Goal: Information Seeking & Learning: Learn about a topic

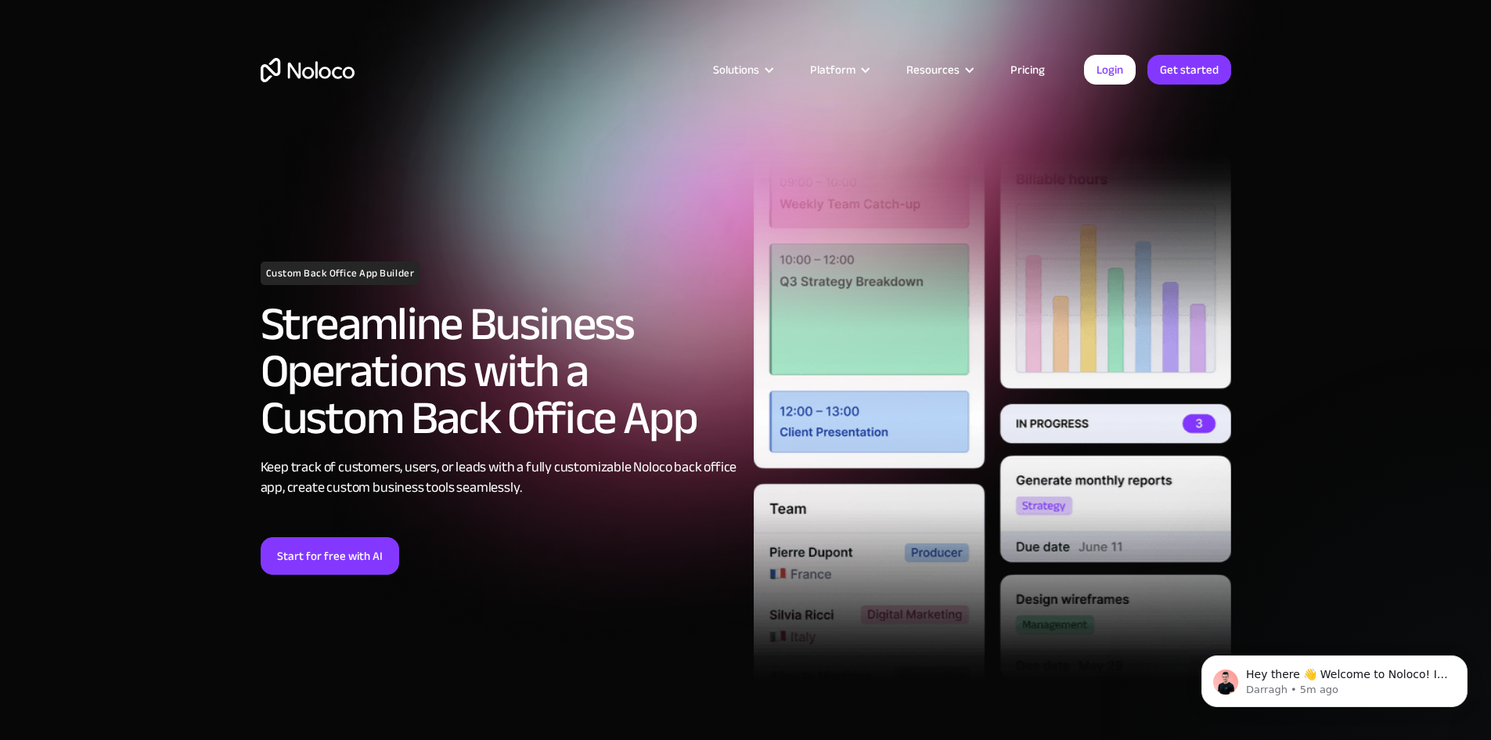
click at [1025, 65] on link "Pricing" at bounding box center [1028, 69] width 74 height 20
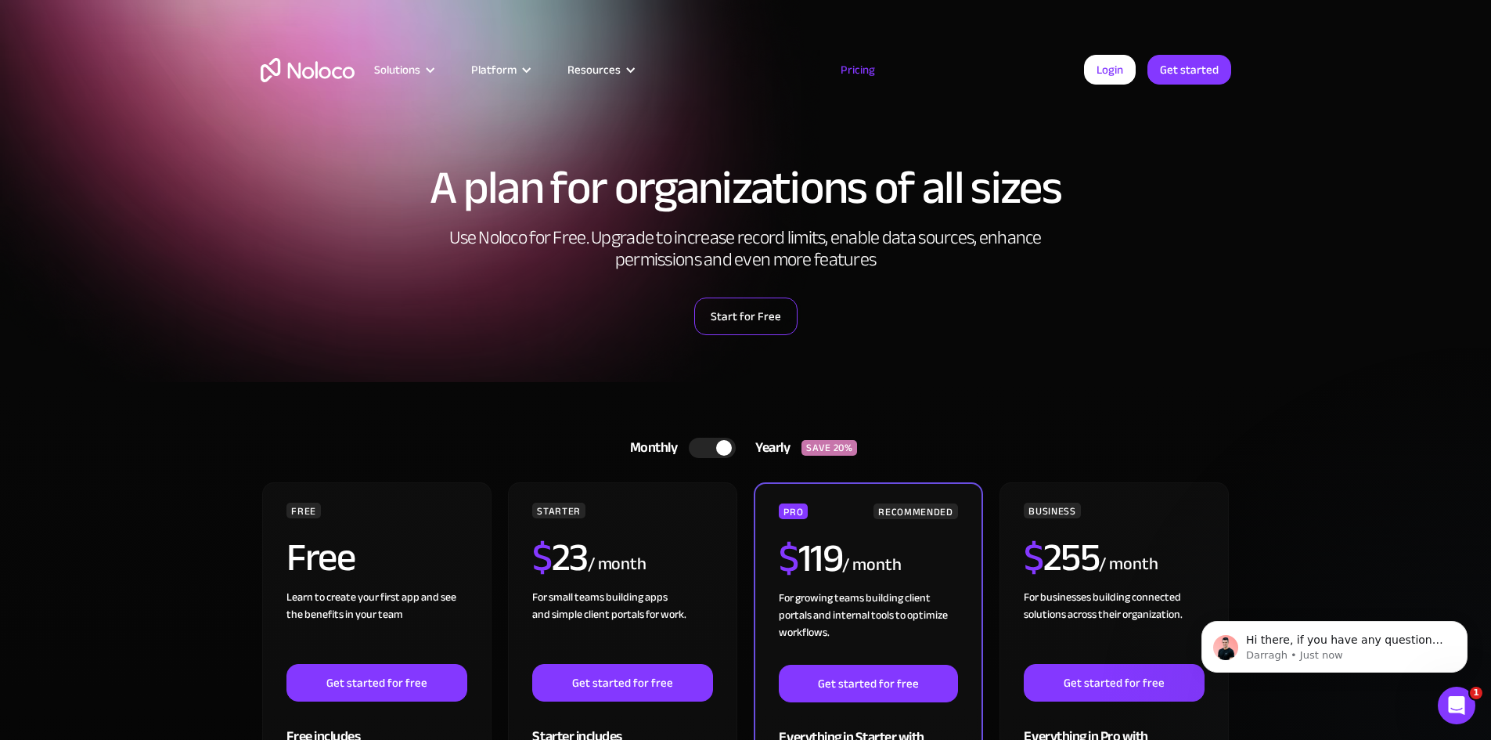
click at [758, 317] on link "Start for Free" at bounding box center [745, 316] width 103 height 38
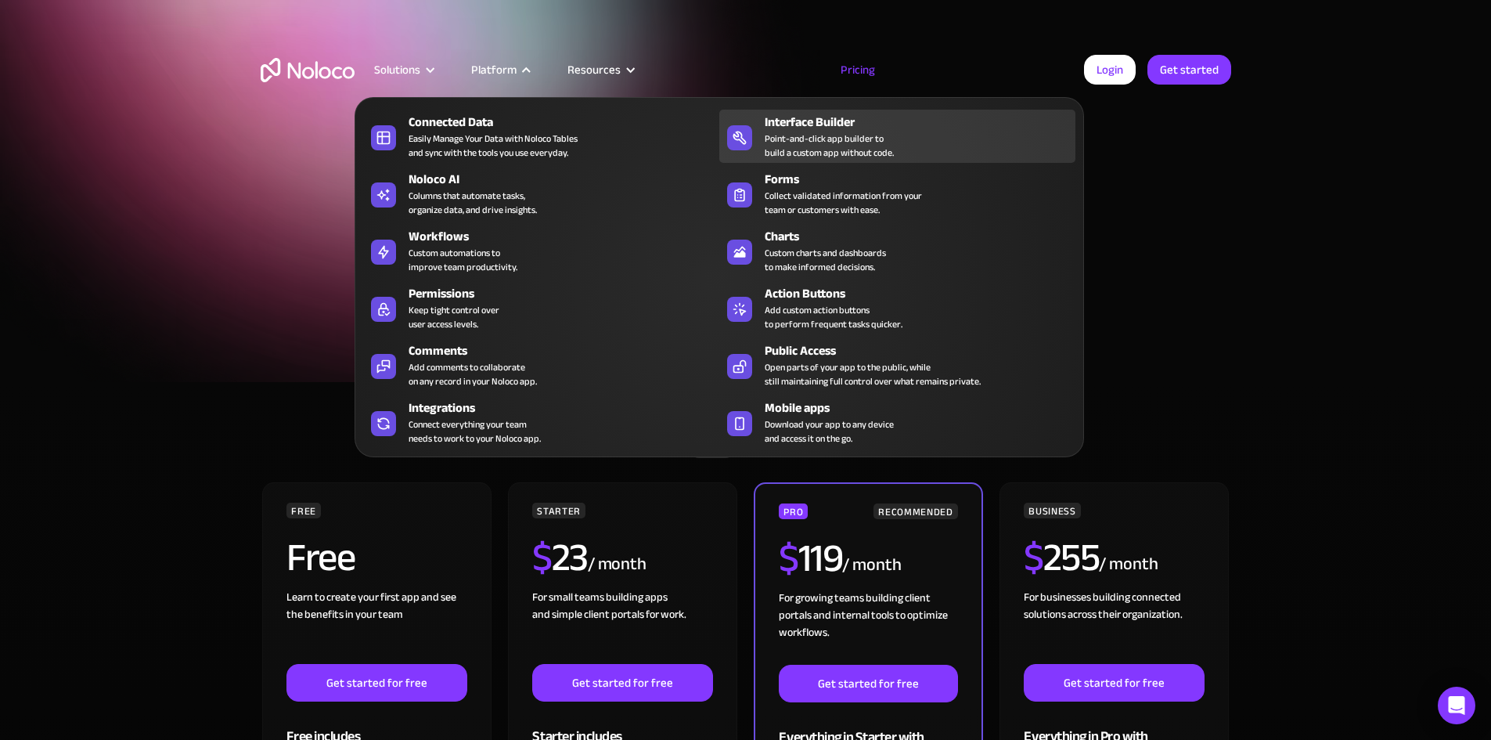
click at [846, 153] on div "Point-and-click app builder to build a custom app without code." at bounding box center [829, 145] width 129 height 28
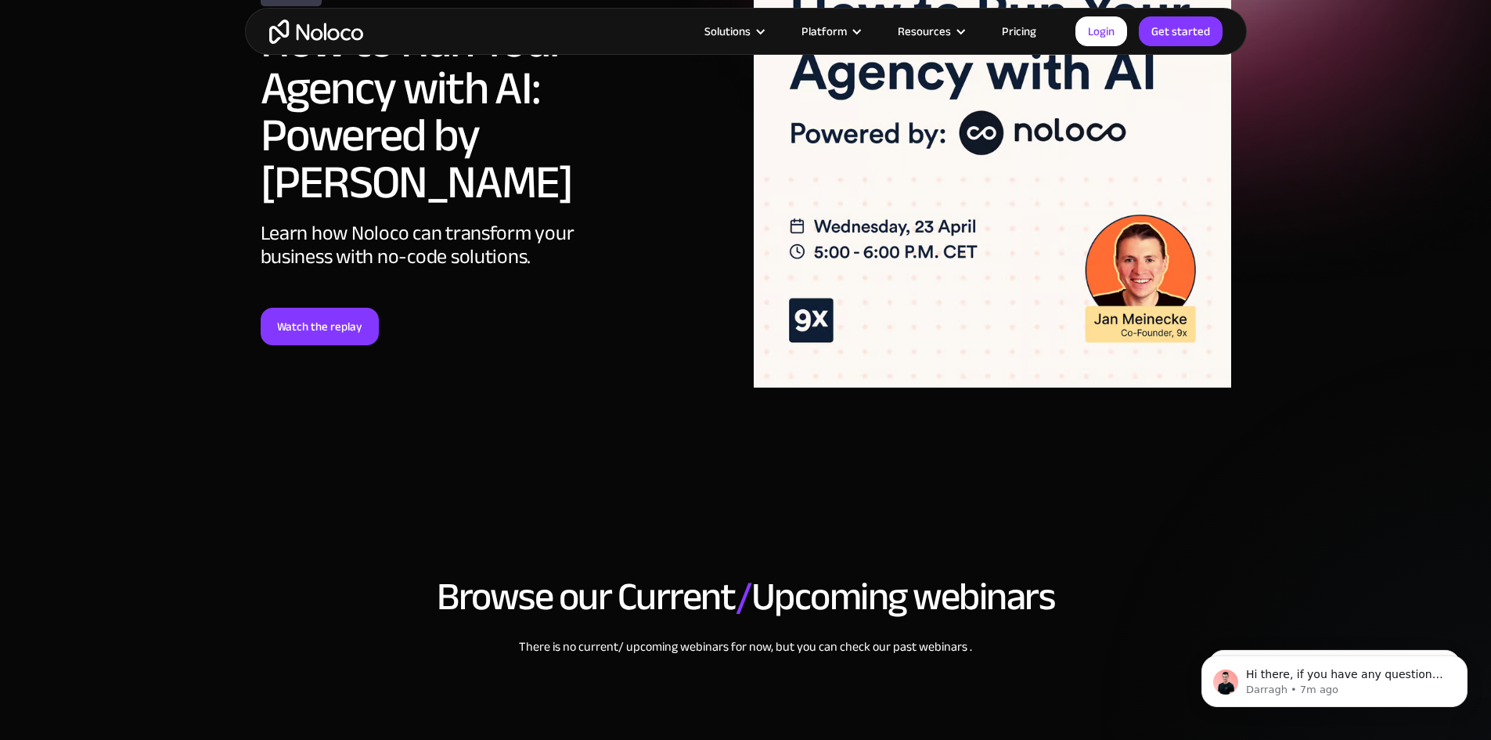
scroll to position [235, 0]
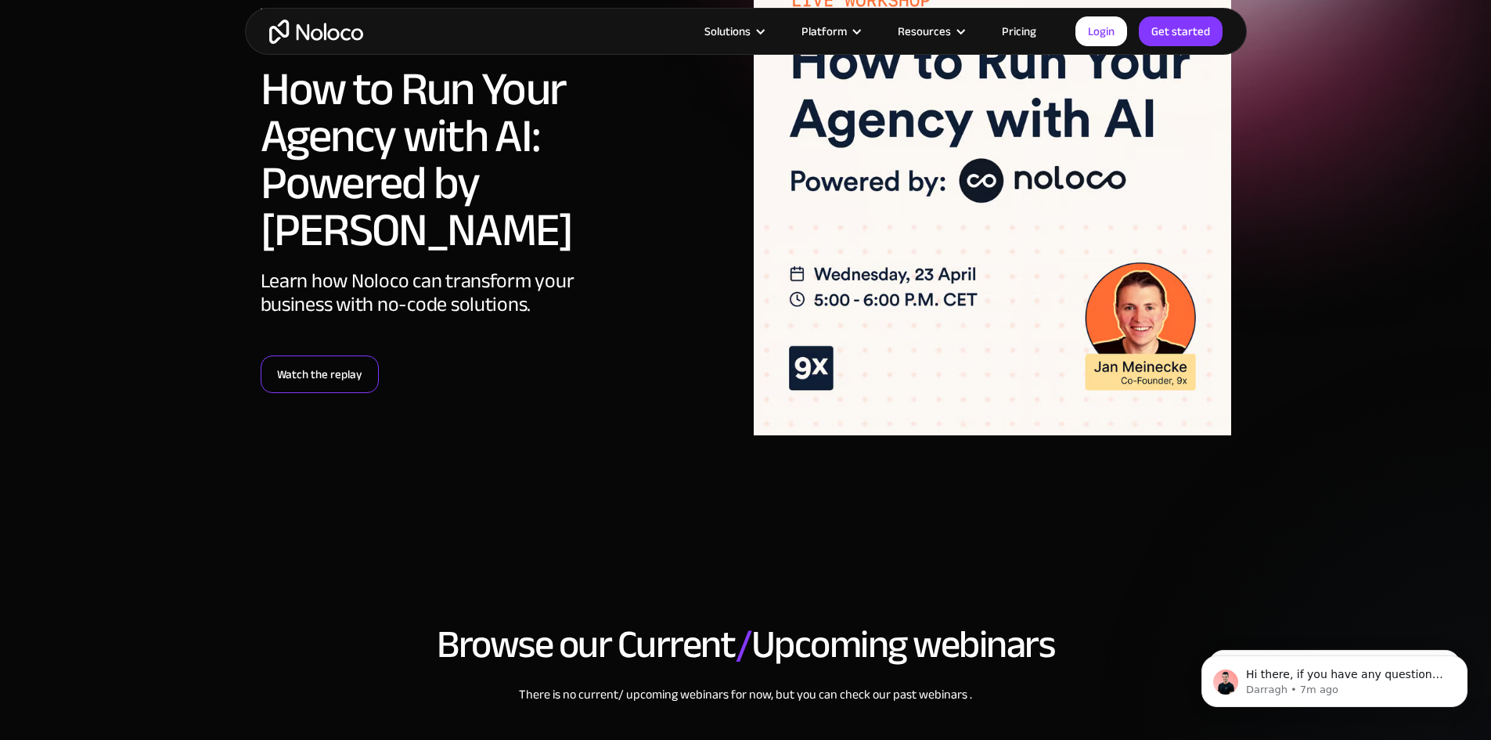
click at [331, 355] on link "Watch the replay" at bounding box center [320, 374] width 118 height 38
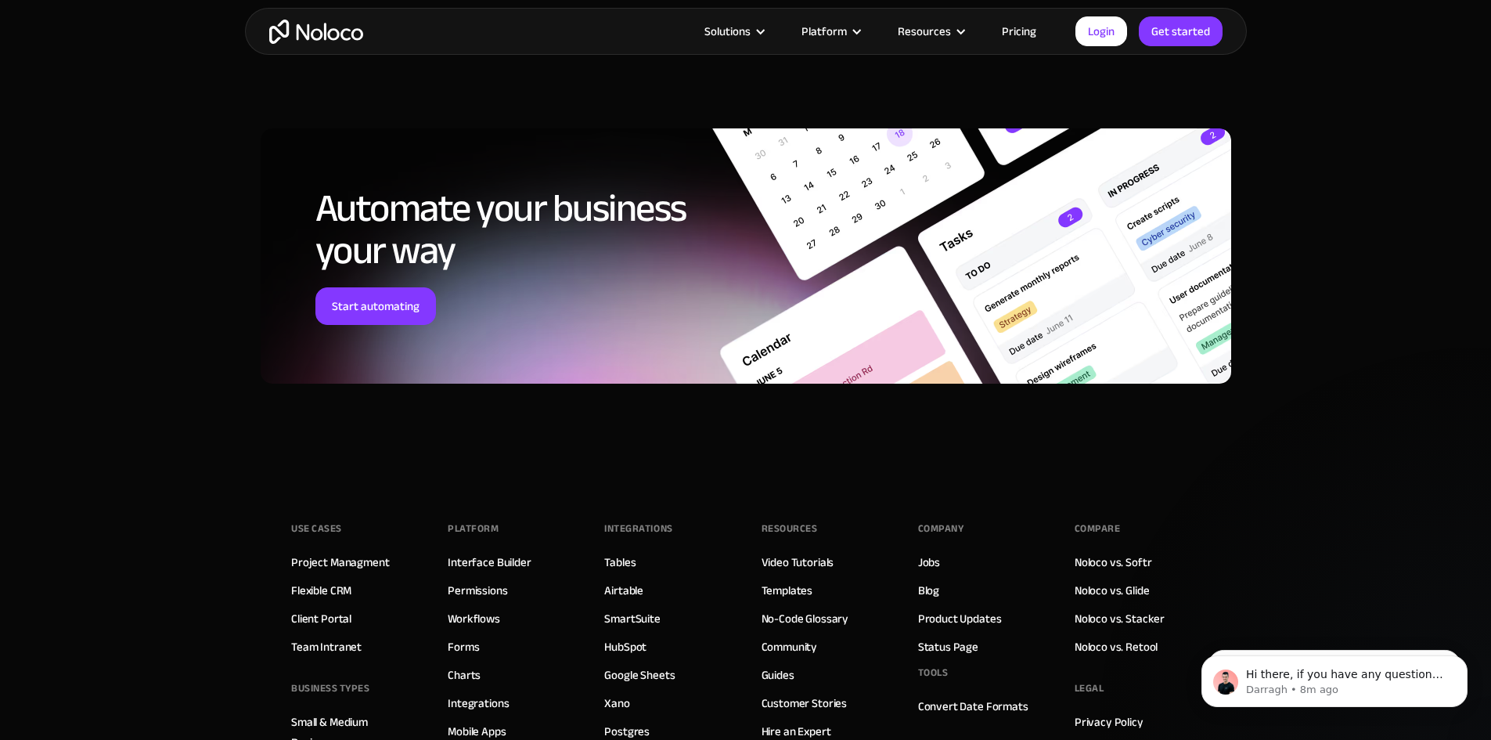
scroll to position [1331, 0]
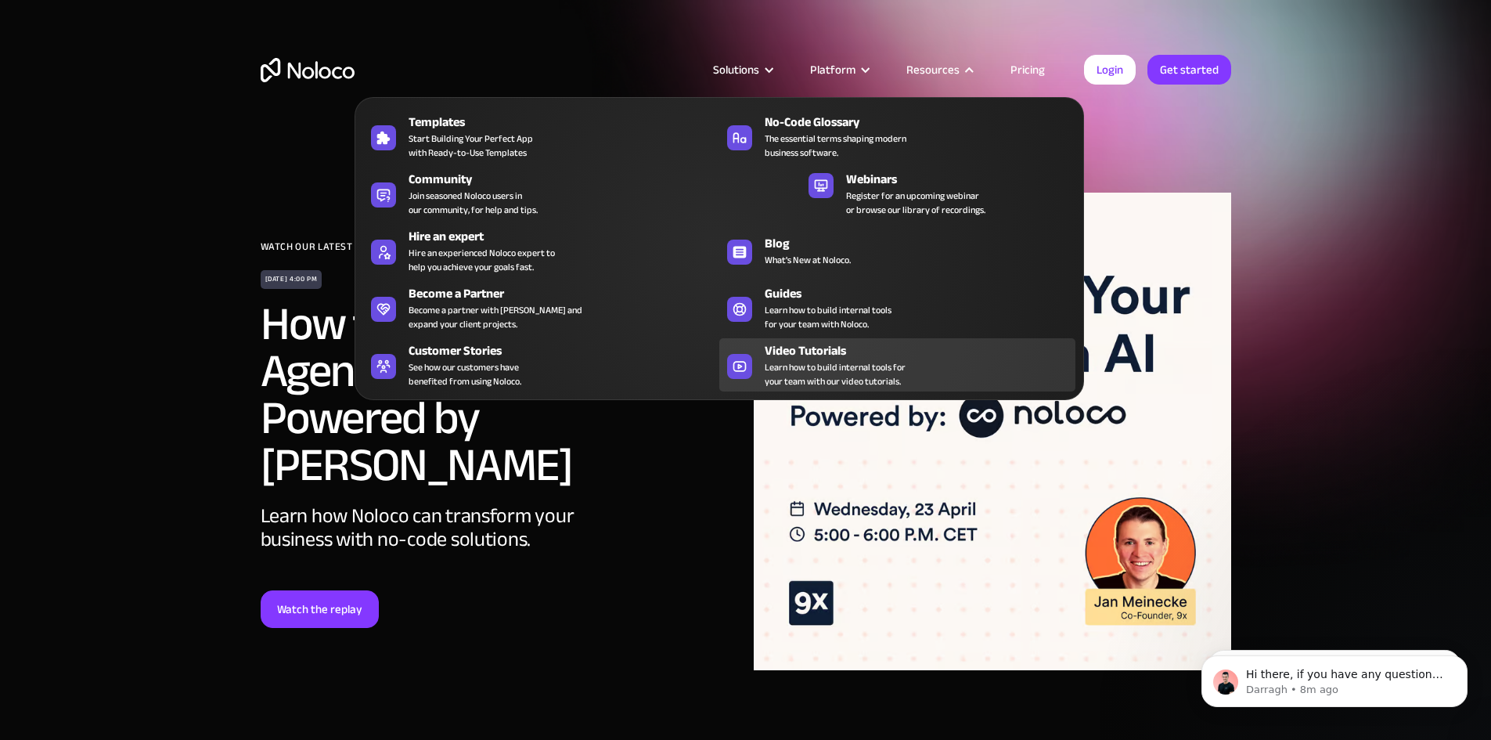
click at [869, 369] on span "Learn how to build internal tools for your team with our video tutorials." at bounding box center [835, 374] width 141 height 28
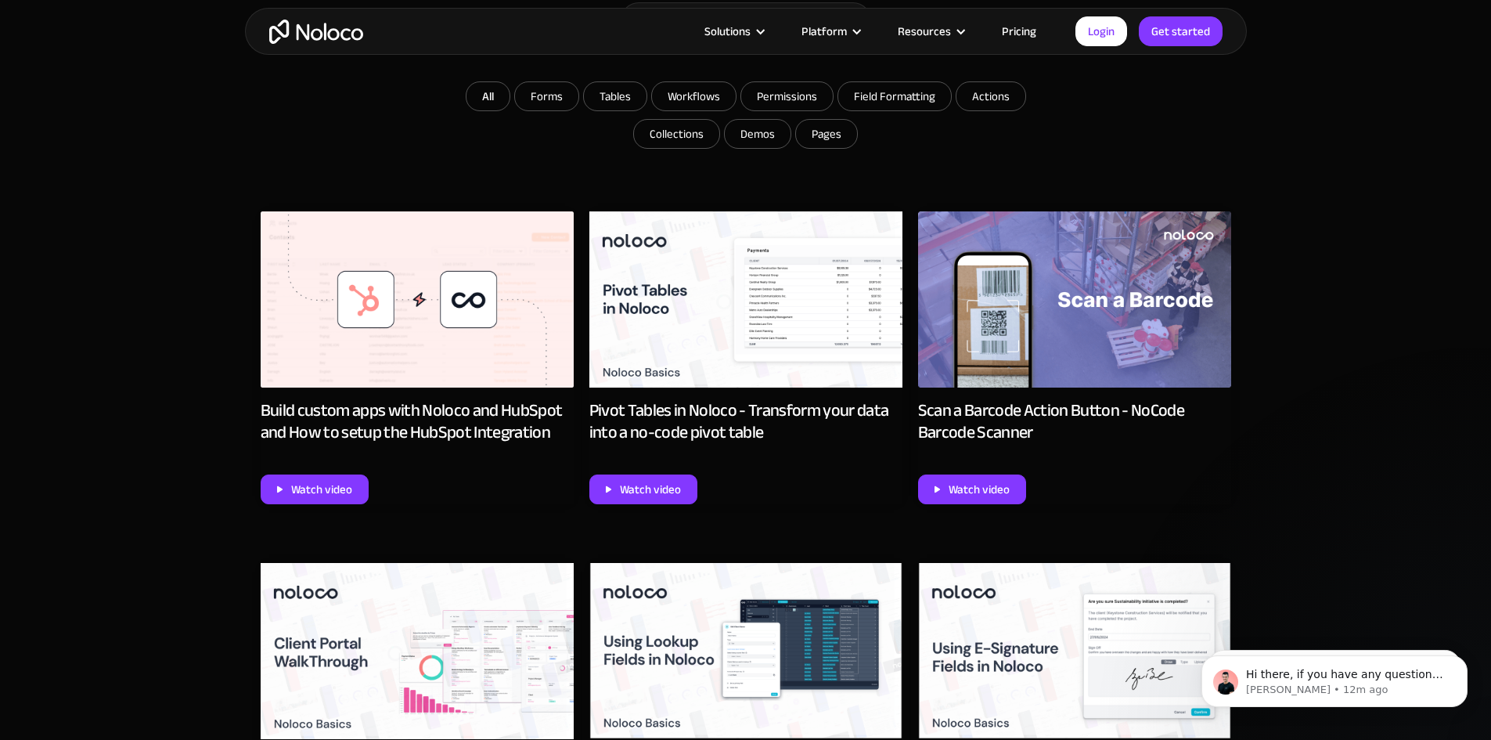
scroll to position [704, 0]
